Goal: Check status: Check status

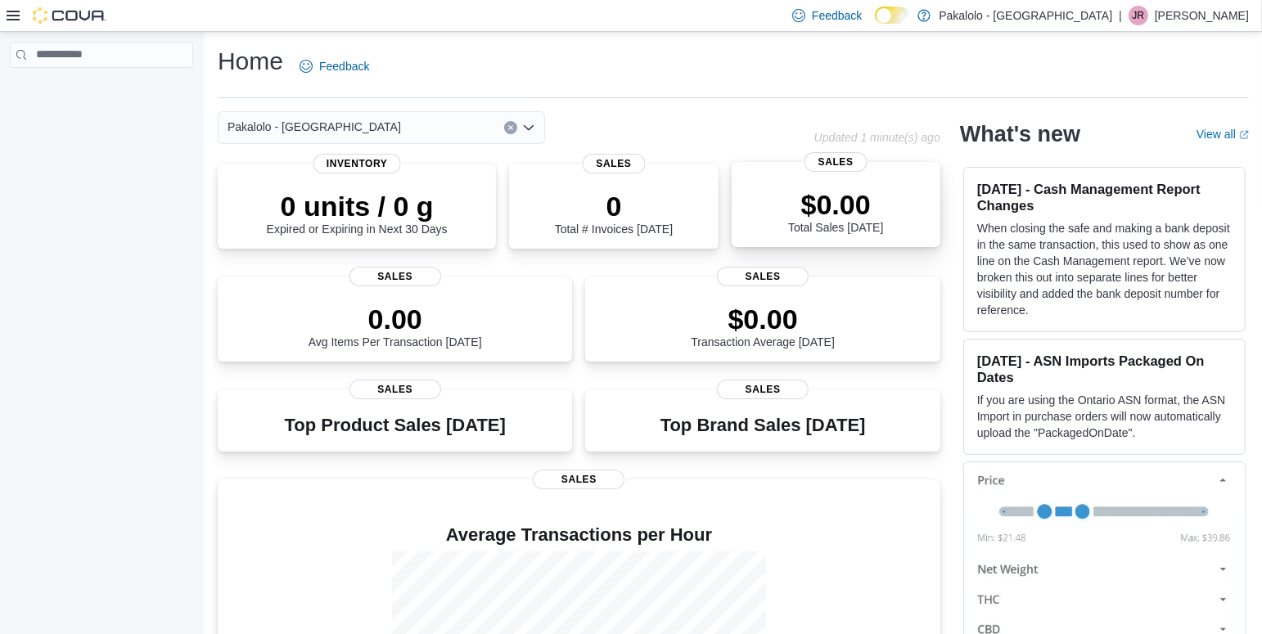
click at [890, 190] on div "$0.00 Total Sales Today" at bounding box center [836, 208] width 183 height 52
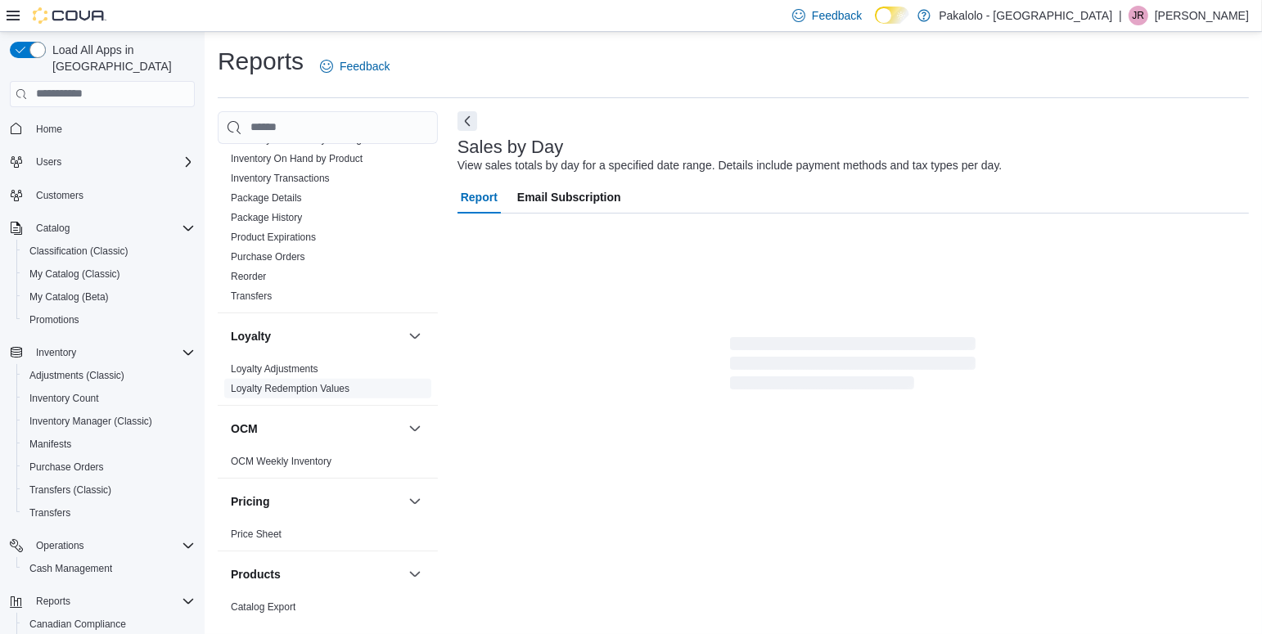
scroll to position [645, 0]
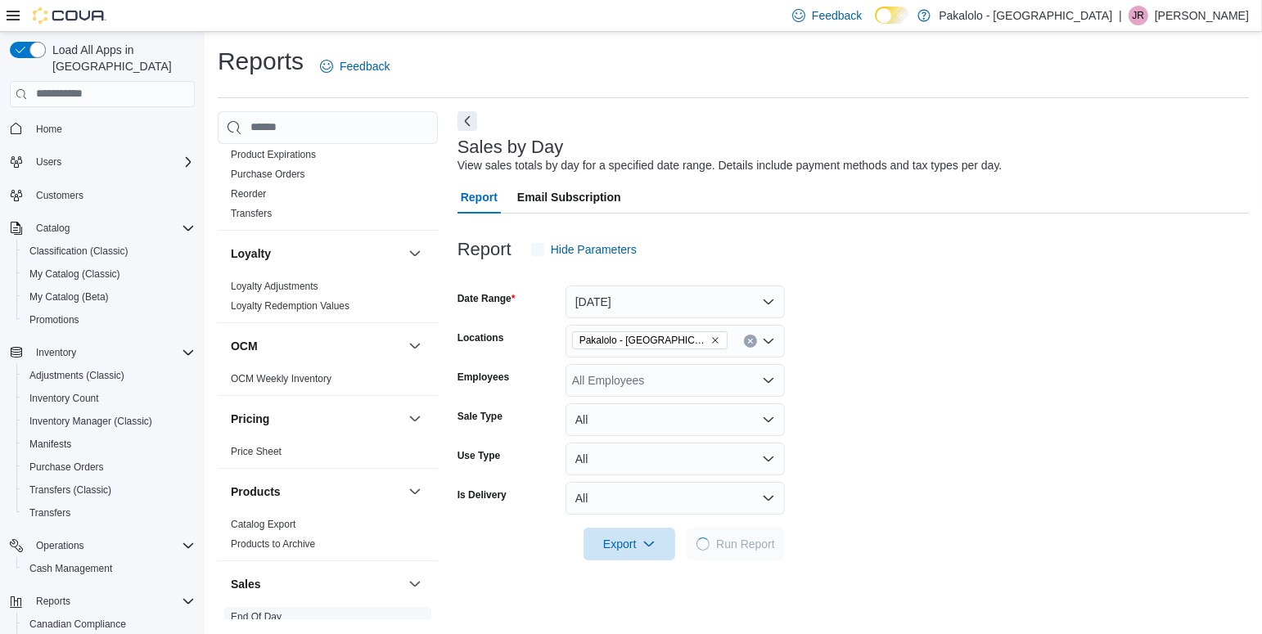
scroll to position [923, 0]
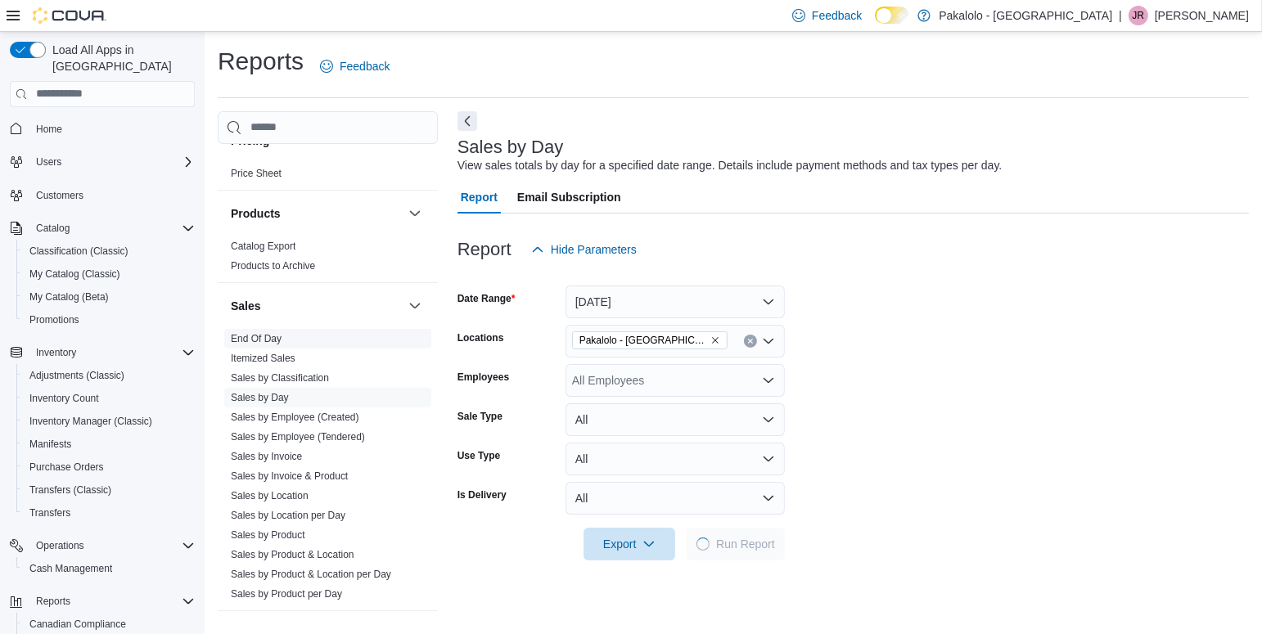
click at [267, 336] on link "End Of Day" at bounding box center [256, 338] width 51 height 11
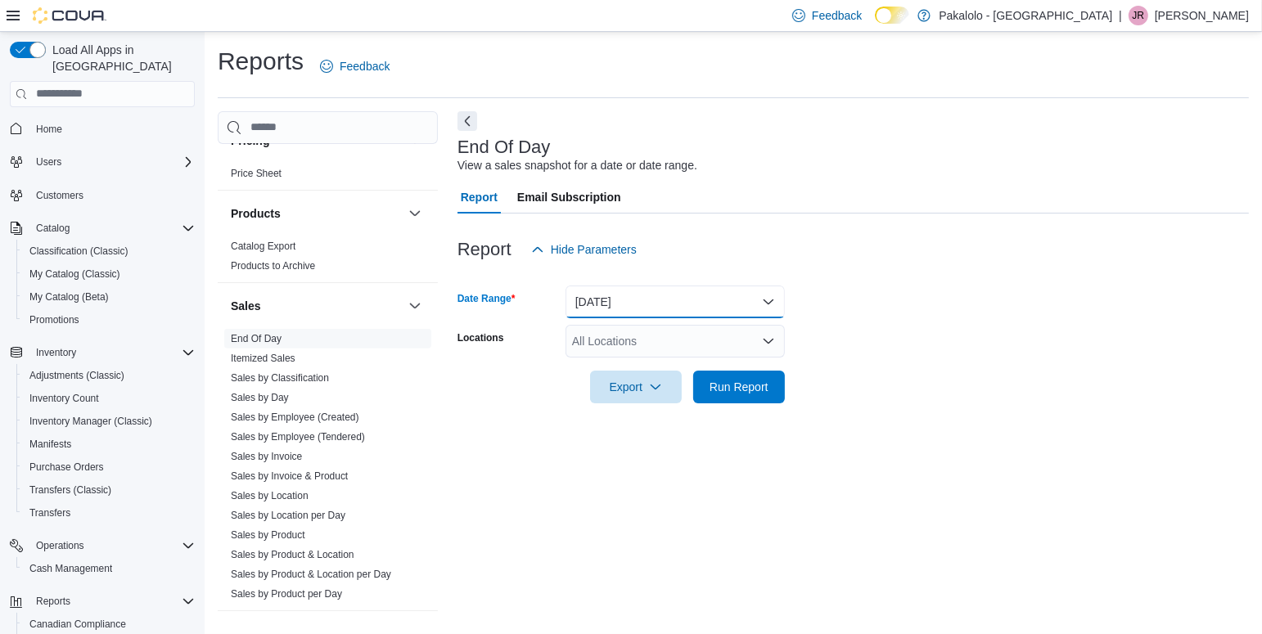
click at [769, 300] on button "[DATE]" at bounding box center [675, 302] width 219 height 33
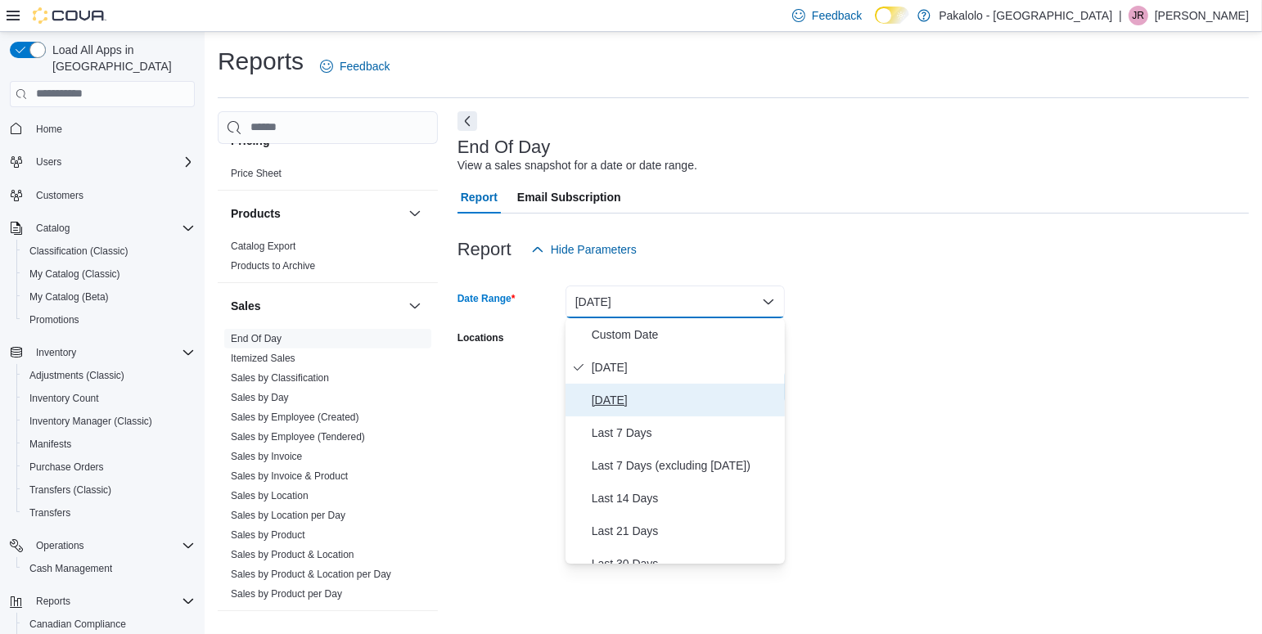
click at [633, 397] on span "[DATE]" at bounding box center [685, 400] width 187 height 20
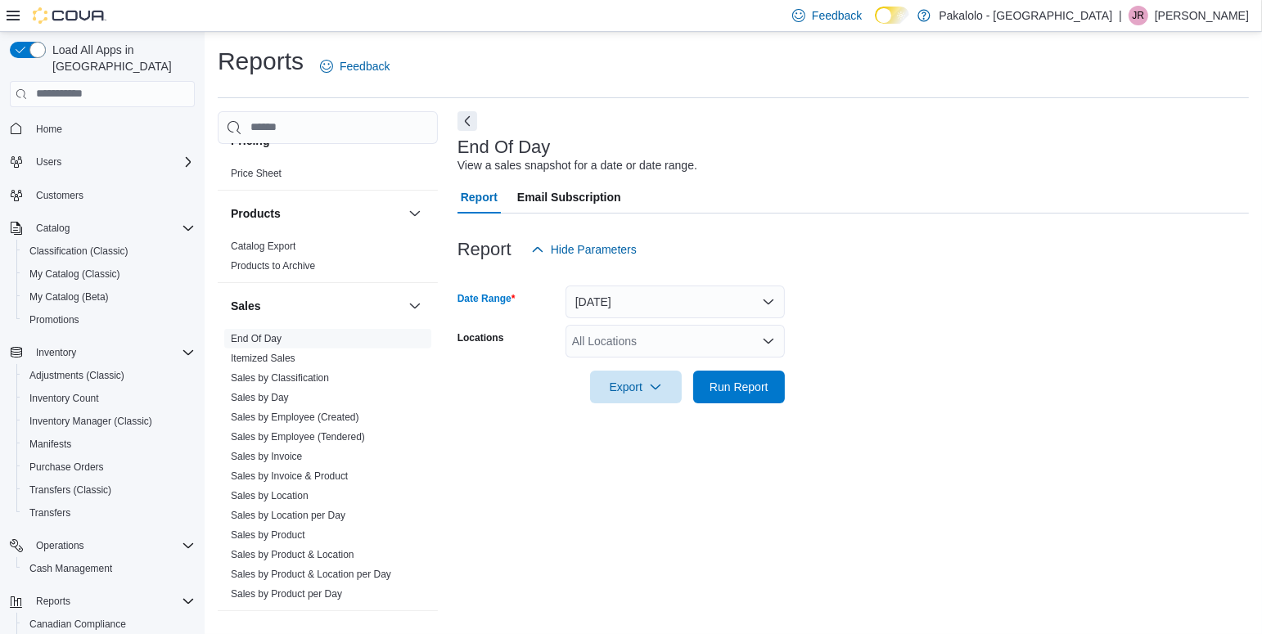
click at [767, 345] on icon "Open list of options" at bounding box center [768, 341] width 13 height 13
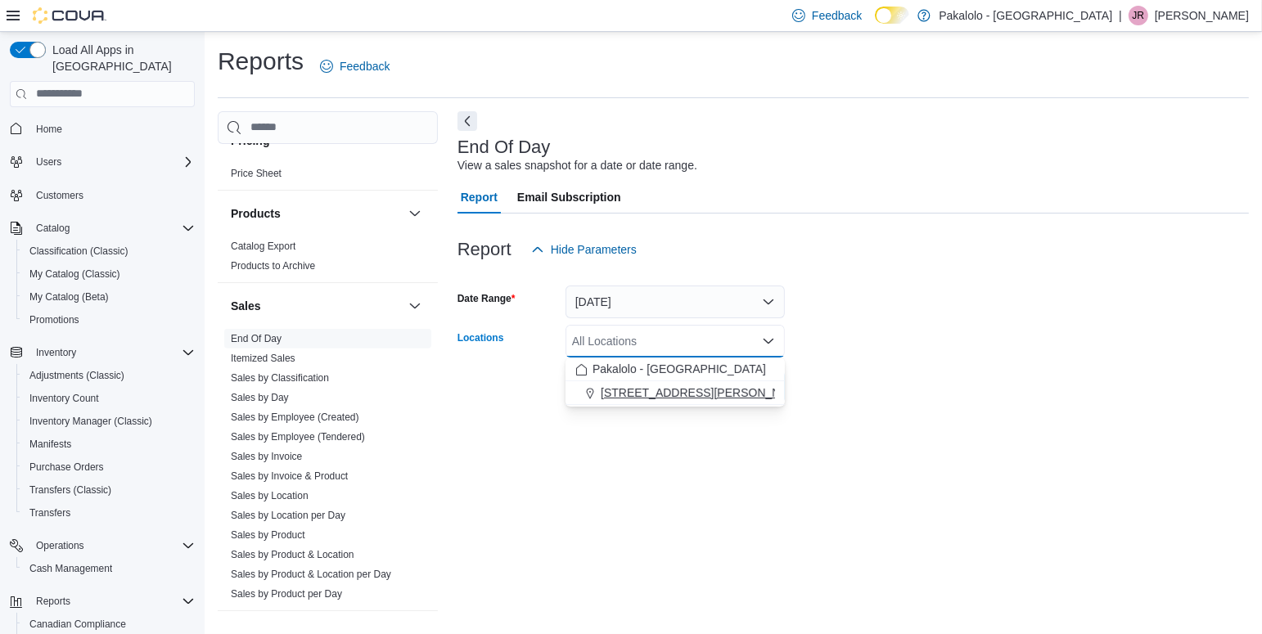
click at [711, 393] on span "[STREET_ADDRESS][PERSON_NAME]" at bounding box center [705, 393] width 208 height 16
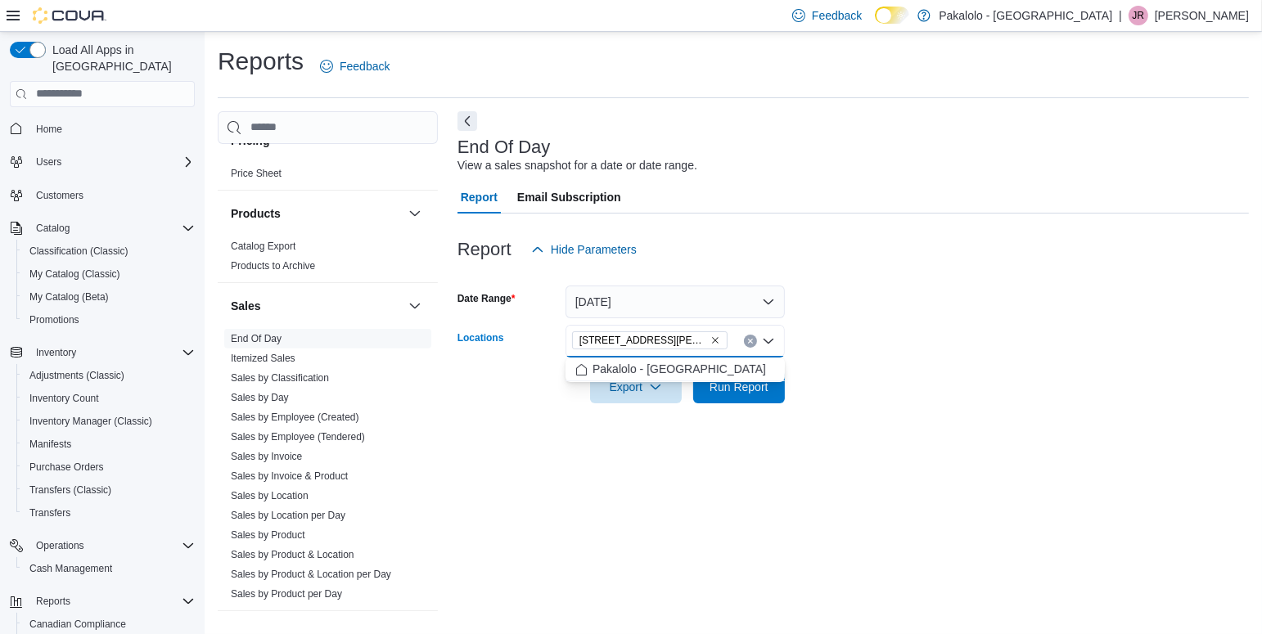
click at [913, 351] on form "Date Range [DATE] Locations [STREET_ADDRESS][PERSON_NAME] Combo box. Selected. …" at bounding box center [853, 335] width 791 height 138
click at [739, 389] on span "Run Report" at bounding box center [739, 387] width 59 height 16
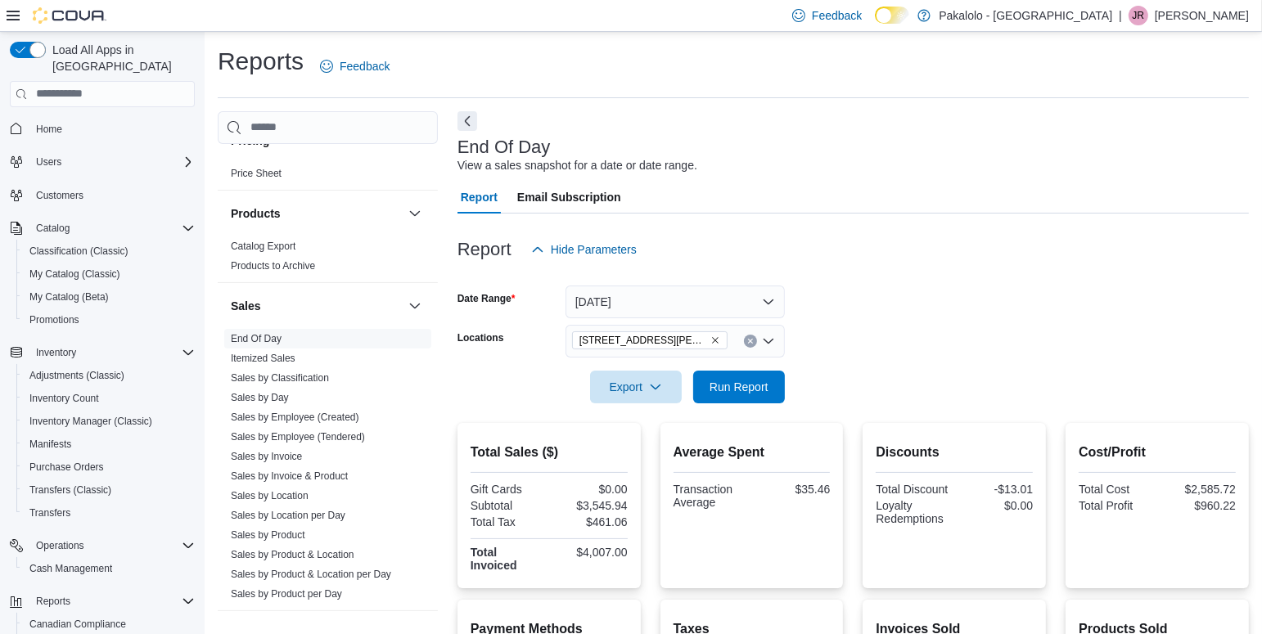
click at [603, 552] on div "$4,007.00" at bounding box center [589, 552] width 75 height 13
copy div "$4,007.00"
click at [1226, 505] on div "$960.22" at bounding box center [1198, 505] width 75 height 13
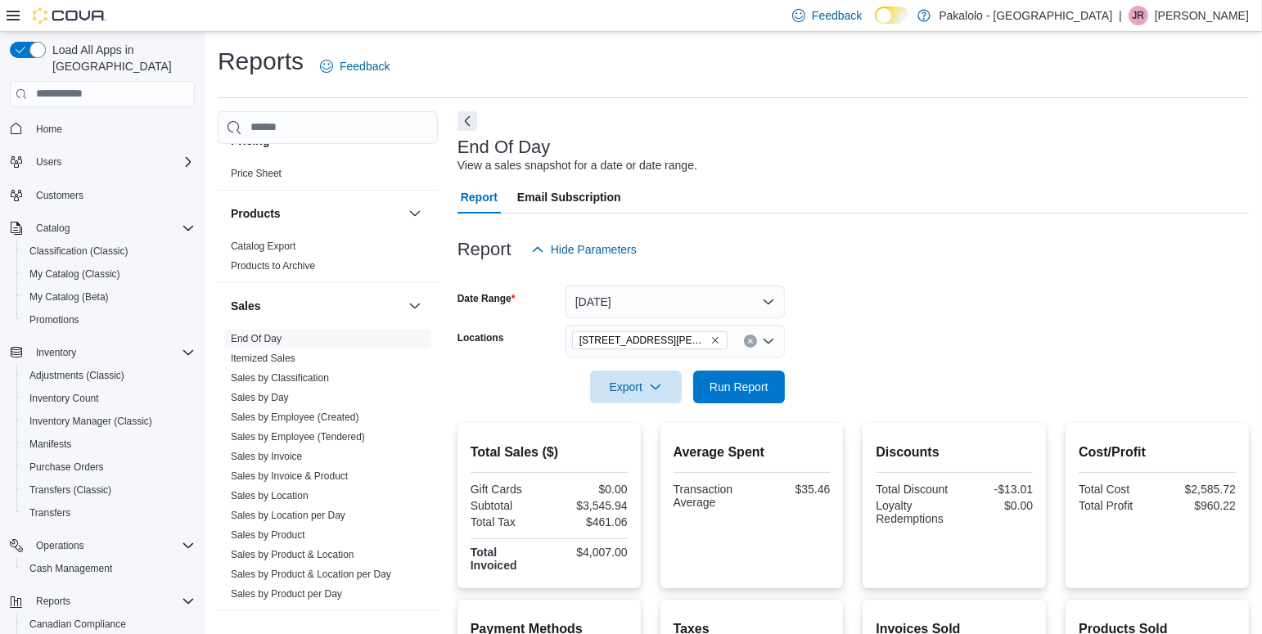
click at [1226, 505] on div "$960.22" at bounding box center [1198, 505] width 75 height 13
copy div "$960.22"
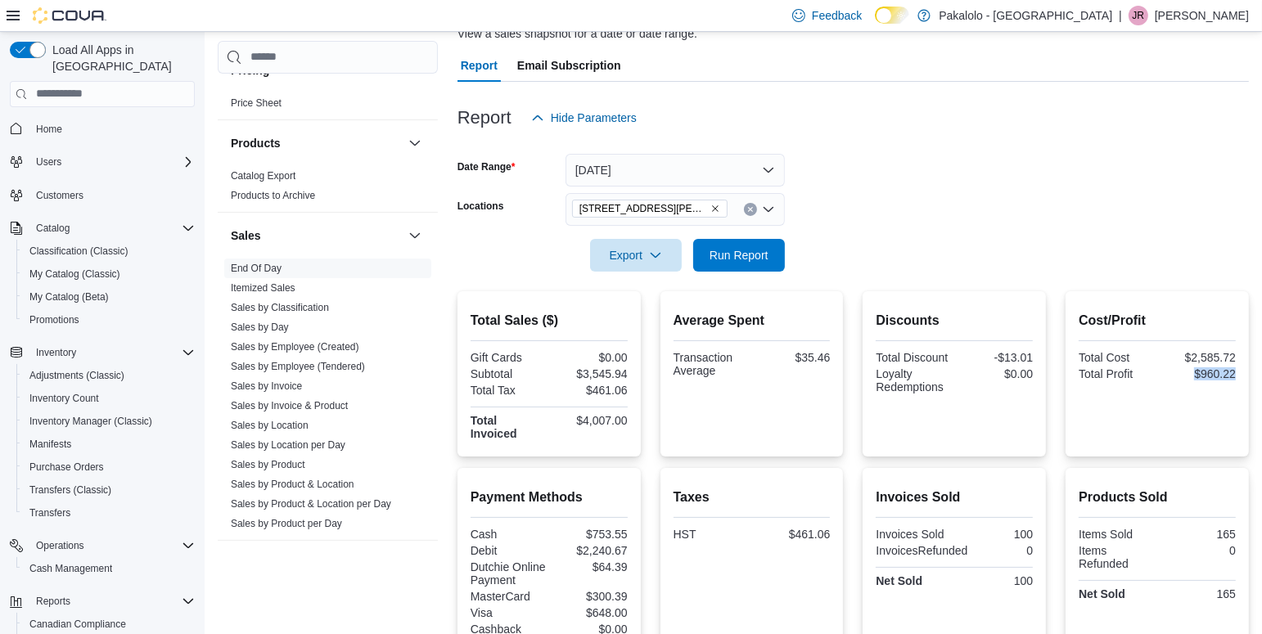
scroll to position [187, 0]
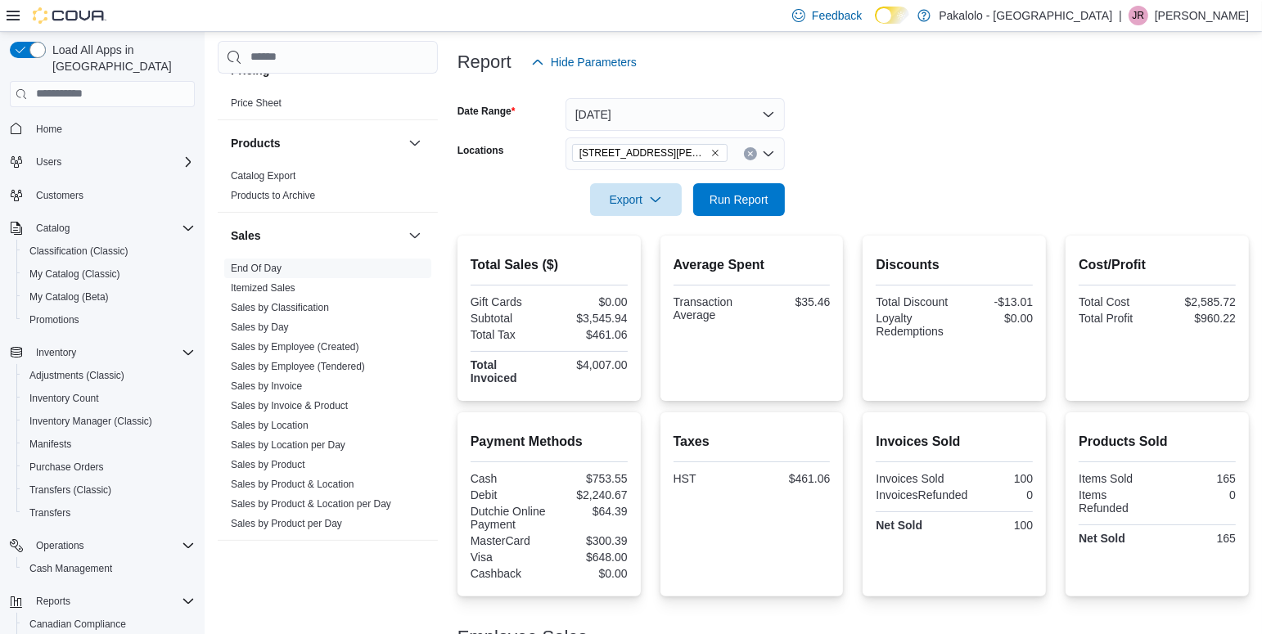
click at [1022, 300] on div "-$13.01" at bounding box center [995, 301] width 75 height 13
copy div "-$13.01"
